Goal: Find specific page/section: Find specific page/section

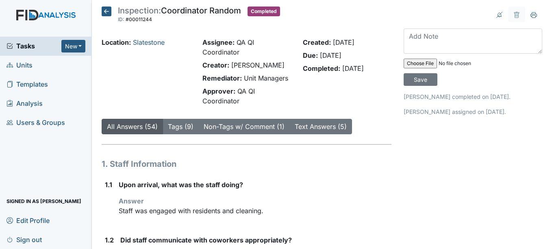
click at [35, 67] on link "Units" at bounding box center [46, 65] width 92 height 19
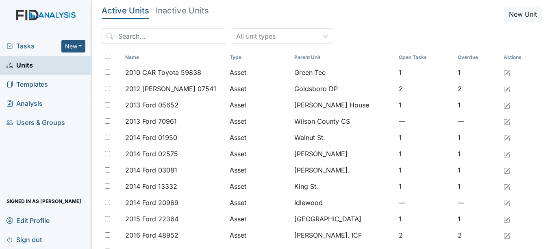
click at [213, 5] on main "Active Units Inactive Units New Unit All unit types Name Type Parent Unit Open …" at bounding box center [322, 124] width 460 height 249
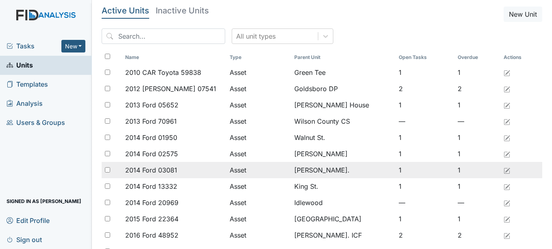
click at [294, 174] on td "William St." at bounding box center [343, 170] width 104 height 16
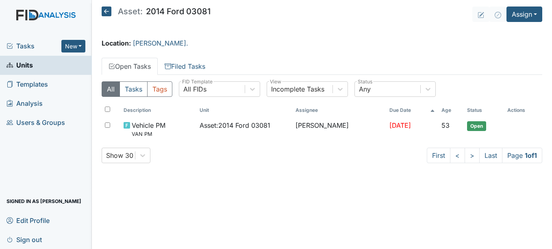
click at [109, 9] on icon at bounding box center [107, 12] width 10 height 10
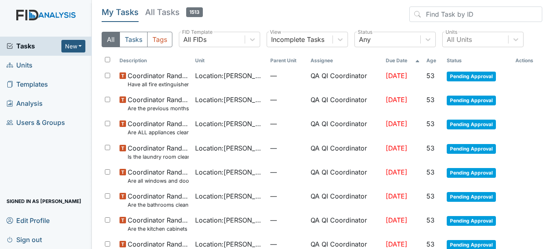
click at [35, 85] on span "Templates" at bounding box center [27, 84] width 41 height 13
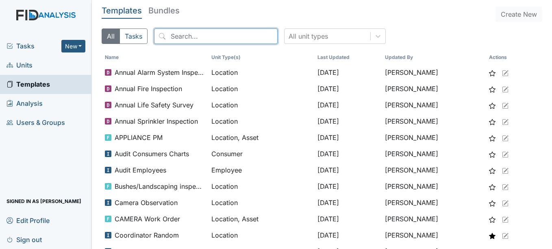
click at [193, 36] on input "search" at bounding box center [216, 35] width 124 height 15
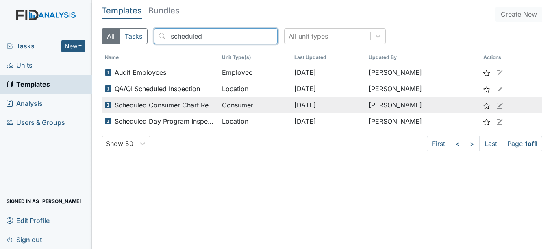
type input "scheduled"
click at [185, 104] on span "Scheduled Consumer Chart Review" at bounding box center [165, 105] width 101 height 10
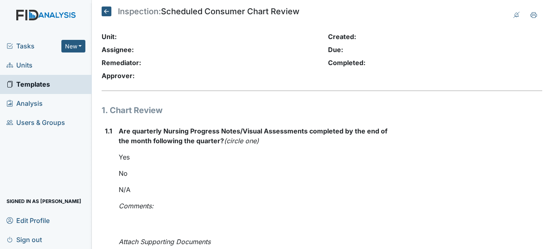
click at [109, 12] on icon at bounding box center [107, 12] width 10 height 10
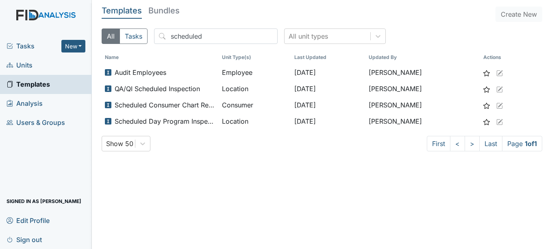
click at [36, 67] on link "Units" at bounding box center [46, 65] width 92 height 19
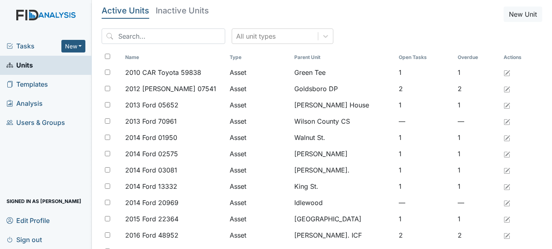
click at [24, 44] on span "Tasks" at bounding box center [34, 46] width 55 height 10
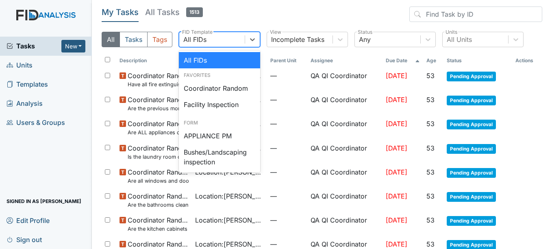
click at [202, 41] on div "All FIDs" at bounding box center [194, 40] width 23 height 10
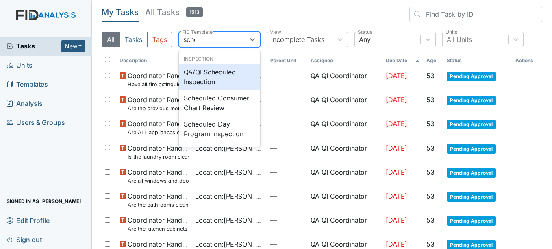
type input "sched"
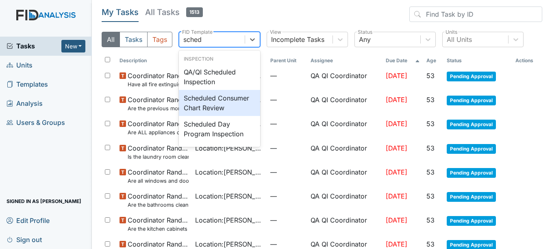
click at [215, 99] on div "Scheduled Consumer Chart Review" at bounding box center [219, 103] width 81 height 26
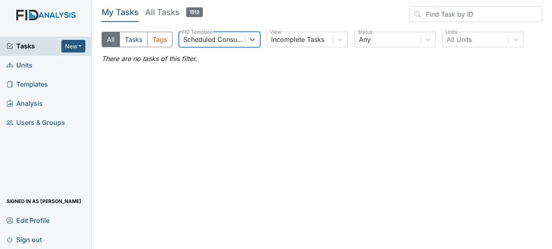
click at [42, 65] on link "Units" at bounding box center [46, 65] width 92 height 19
